Goal: Task Accomplishment & Management: Use online tool/utility

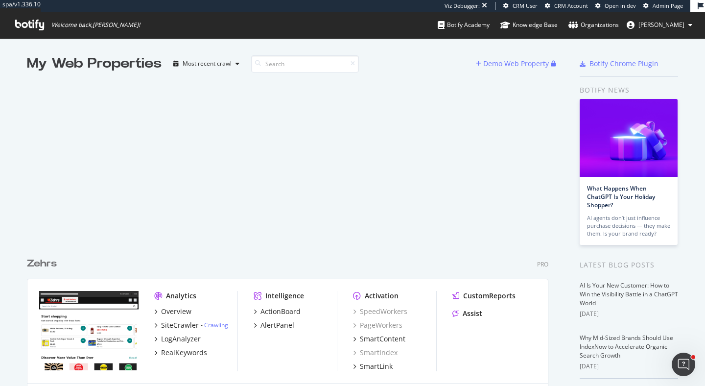
scroll to position [386, 705]
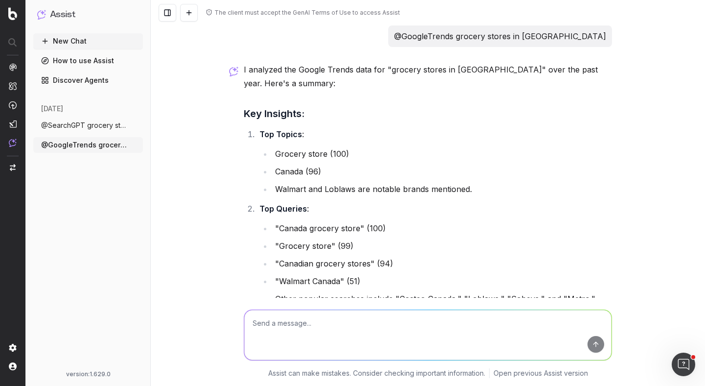
scroll to position [98, 0]
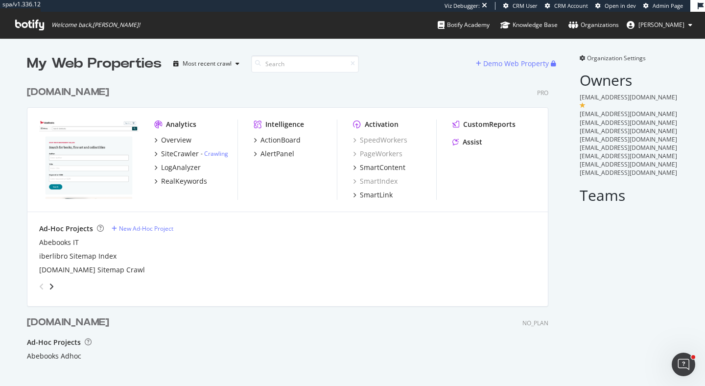
click at [82, 92] on div "abebooks.com" at bounding box center [68, 92] width 82 height 14
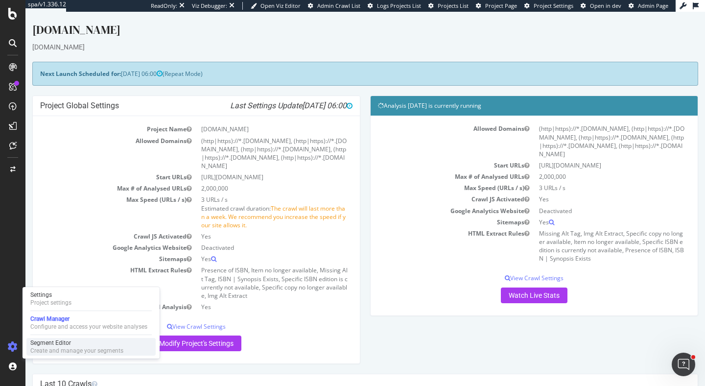
click at [33, 341] on div "Segment Editor" at bounding box center [76, 343] width 93 height 8
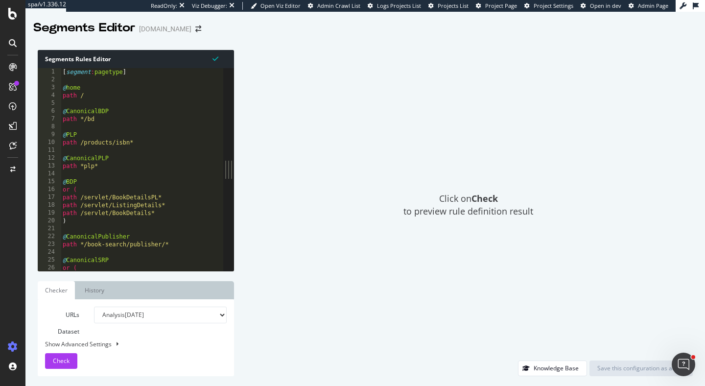
click at [120, 149] on div "[ segment : pagetype ] @ home path / @ CanonicalBDP path */bd @ PLP path /produ…" at bounding box center [142, 177] width 163 height 218
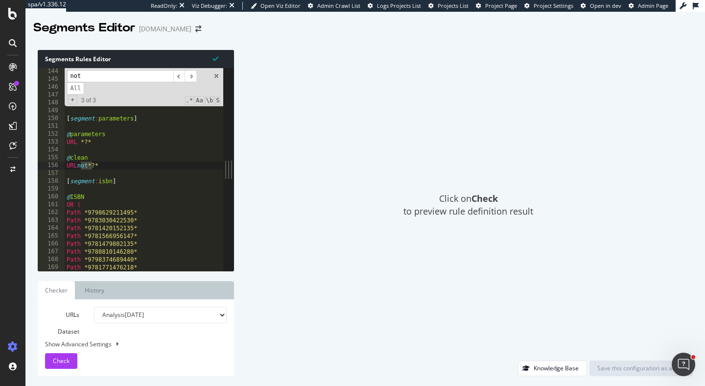
scroll to position [1121, 0]
type input "not"
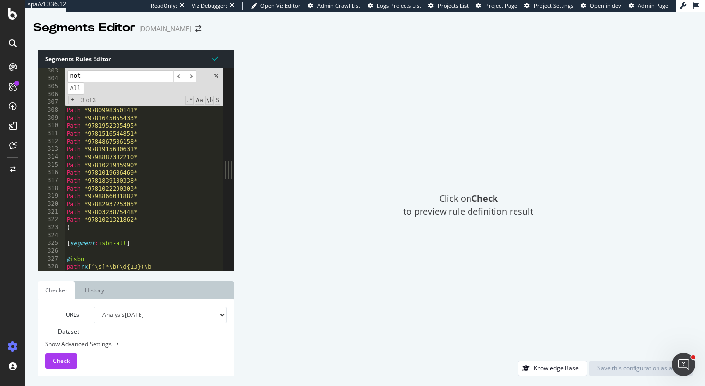
scroll to position [2368, 0]
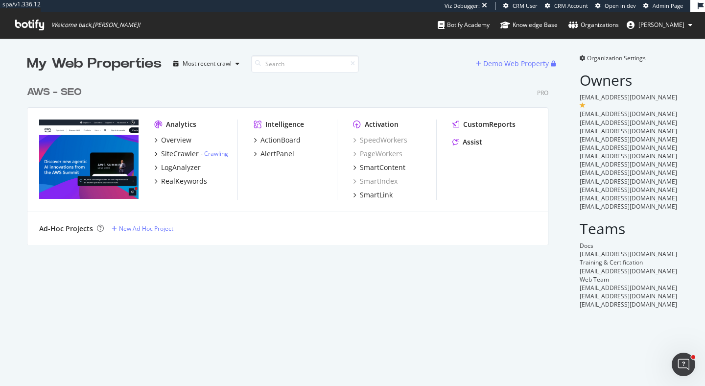
click at [63, 90] on div "AWS - SEO" at bounding box center [54, 92] width 55 height 14
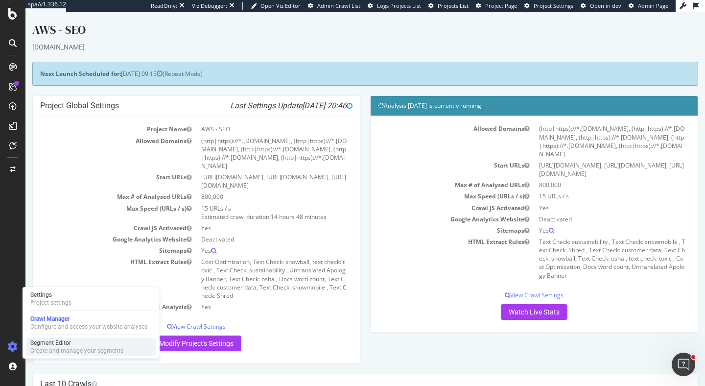
click at [30, 348] on div "Segment Editor Create and manage your segments" at bounding box center [90, 347] width 129 height 18
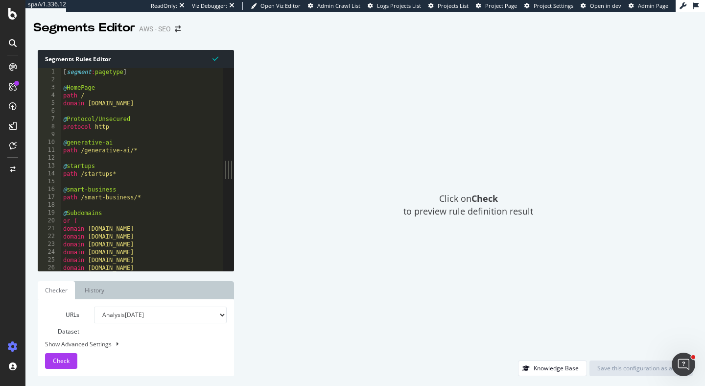
click at [192, 111] on div "[ segment : pagetype ] @ HomePage path / domain aws.amazon.com @ Protocol/Unsec…" at bounding box center [165, 177] width 209 height 218
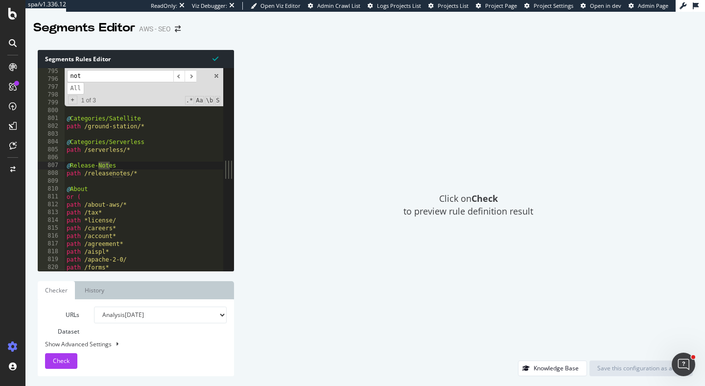
scroll to position [6222, 0]
type input "n"
type input "p"
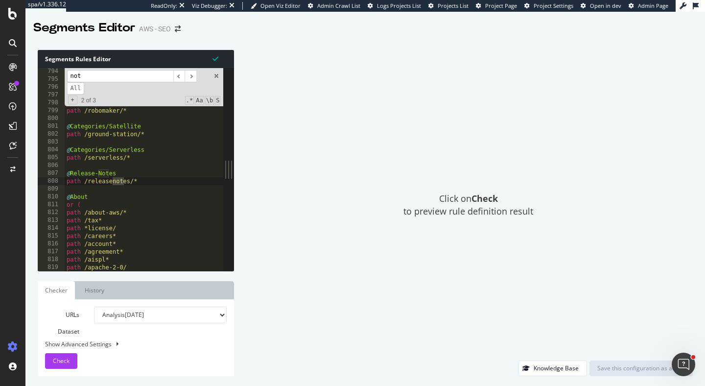
scroll to position [11073, 0]
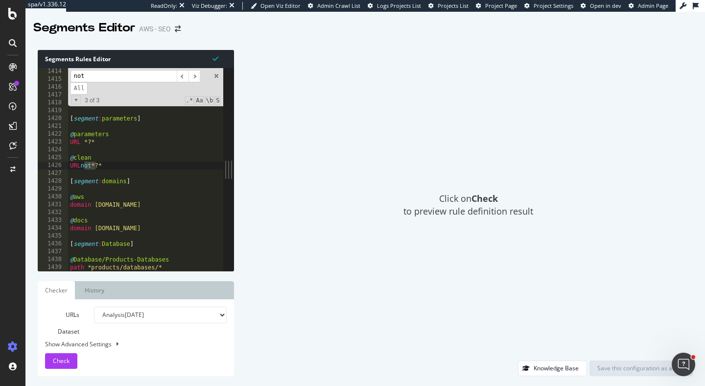
type input "not"
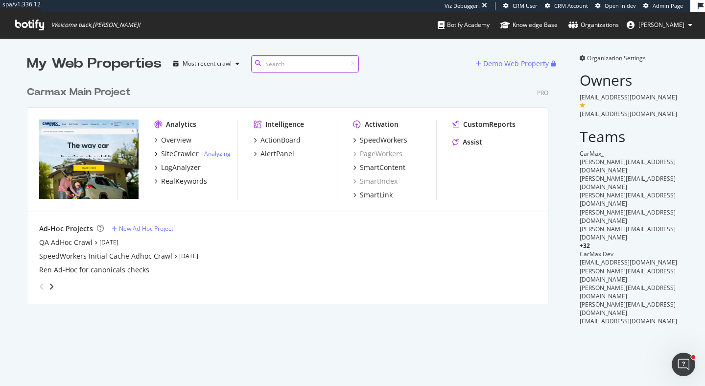
scroll to position [230, 529]
click at [110, 88] on div "Carmax Main Project" at bounding box center [79, 92] width 104 height 14
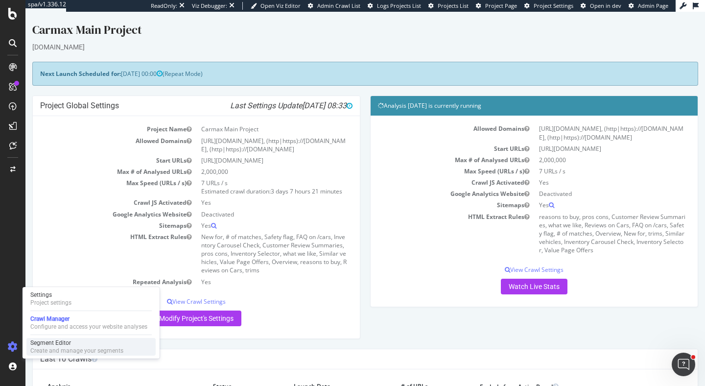
click at [48, 349] on div "Create and manage your segments" at bounding box center [76, 351] width 93 height 8
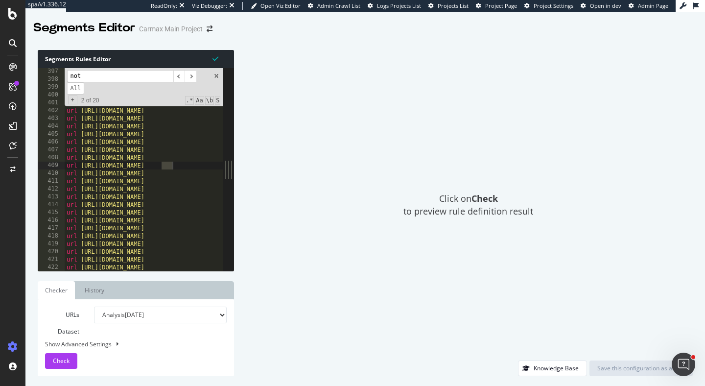
scroll to position [1063, 0]
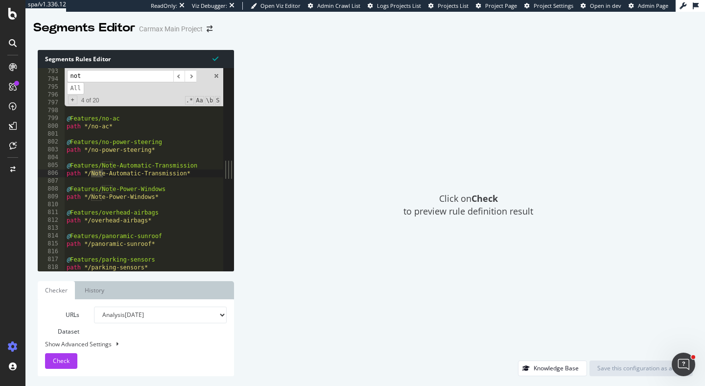
type input "not"
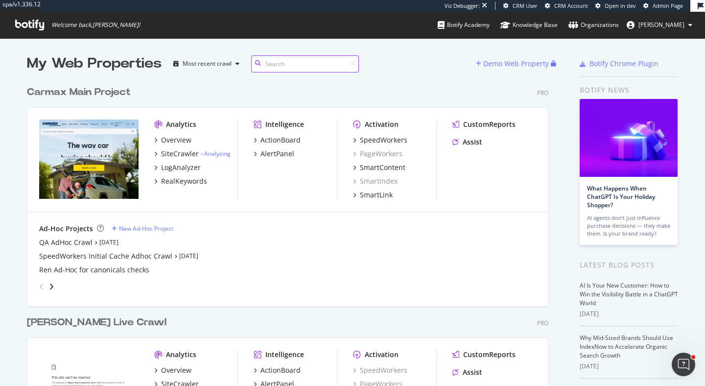
scroll to position [47, 0]
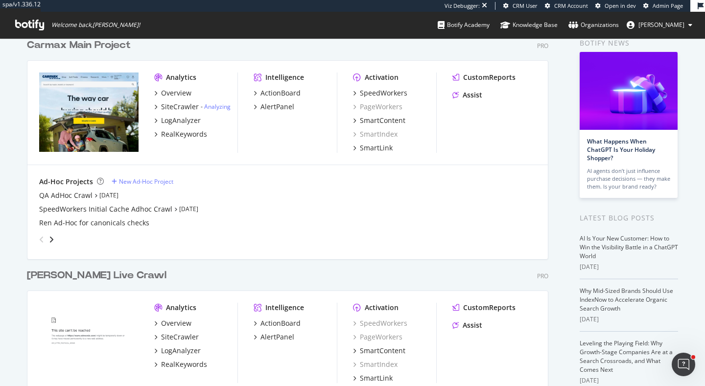
click at [68, 275] on div "[PERSON_NAME] Live Crawl" at bounding box center [97, 275] width 140 height 14
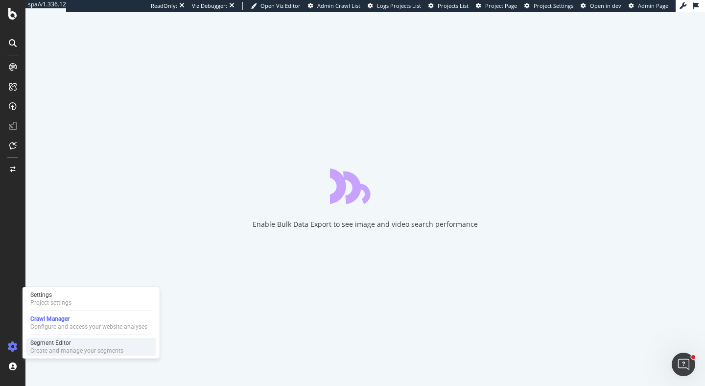
click at [50, 342] on div "Segment Editor" at bounding box center [76, 343] width 93 height 8
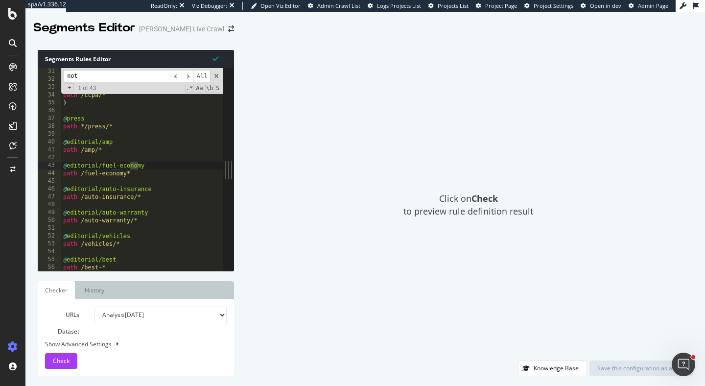
scroll to position [2186, 0]
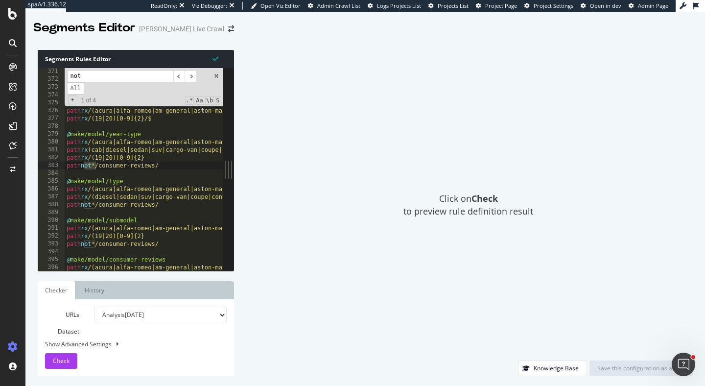
type input "not"
